Goal: Information Seeking & Learning: Learn about a topic

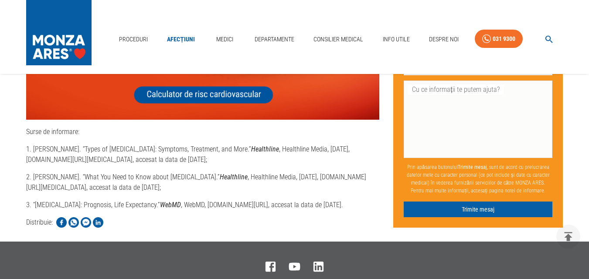
scroll to position [3405, 0]
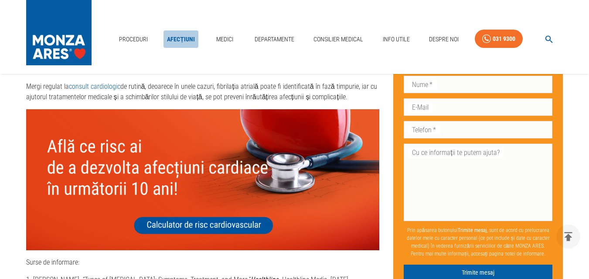
click at [190, 39] on link "Afecțiuni" at bounding box center [181, 40] width 35 height 18
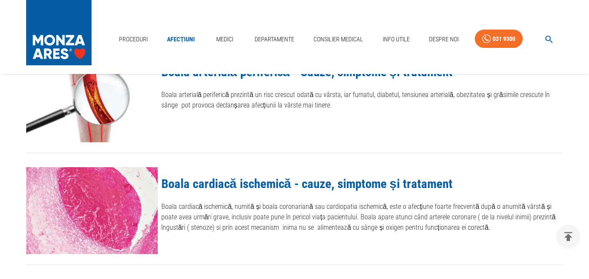
scroll to position [1046, 0]
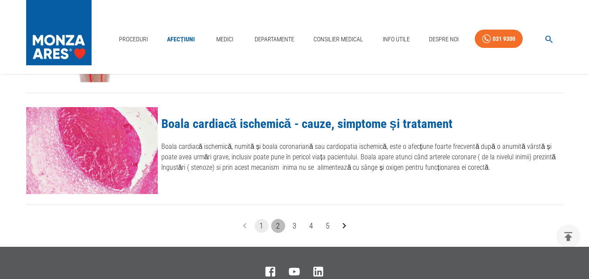
click at [274, 226] on button "2" at bounding box center [278, 226] width 14 height 14
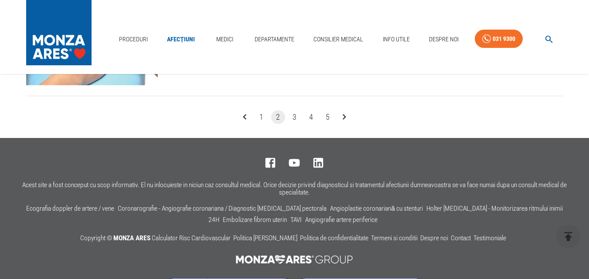
scroll to position [1177, 0]
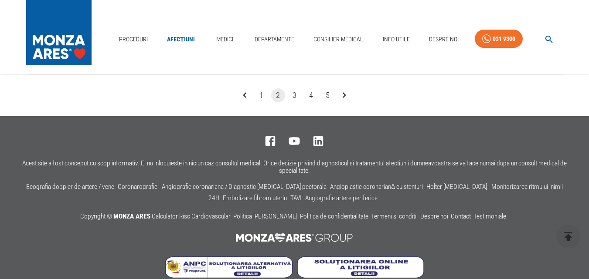
click at [295, 98] on button "3" at bounding box center [295, 96] width 14 height 14
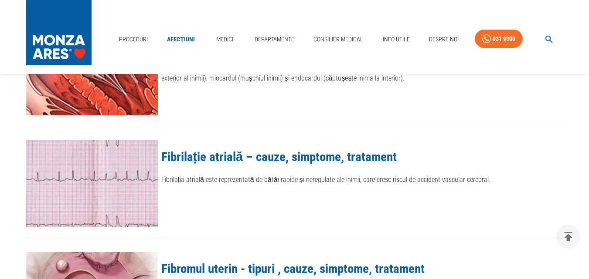
scroll to position [131, 0]
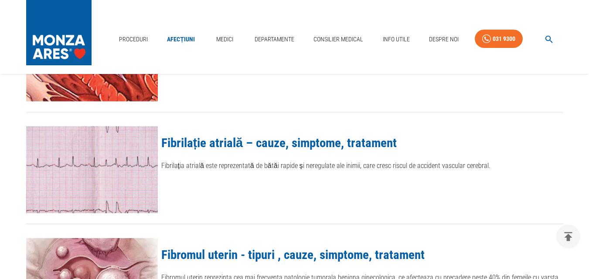
click at [221, 145] on link "Fibrilație atrială – cauze, simptome, tratament" at bounding box center [279, 143] width 236 height 15
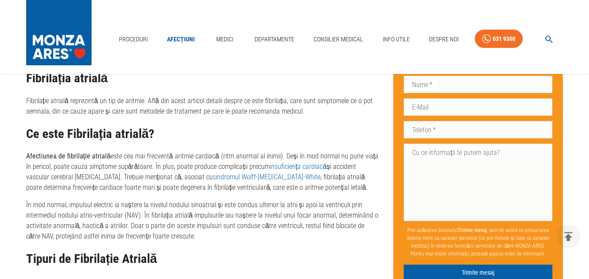
scroll to position [610, 0]
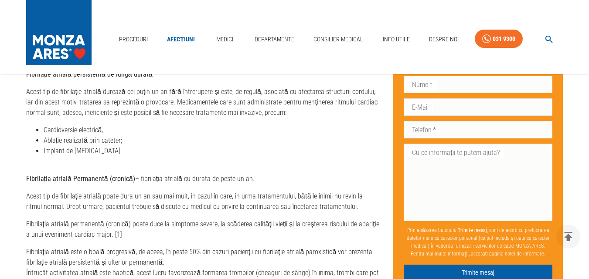
scroll to position [3074, 0]
